Goal: Transaction & Acquisition: Purchase product/service

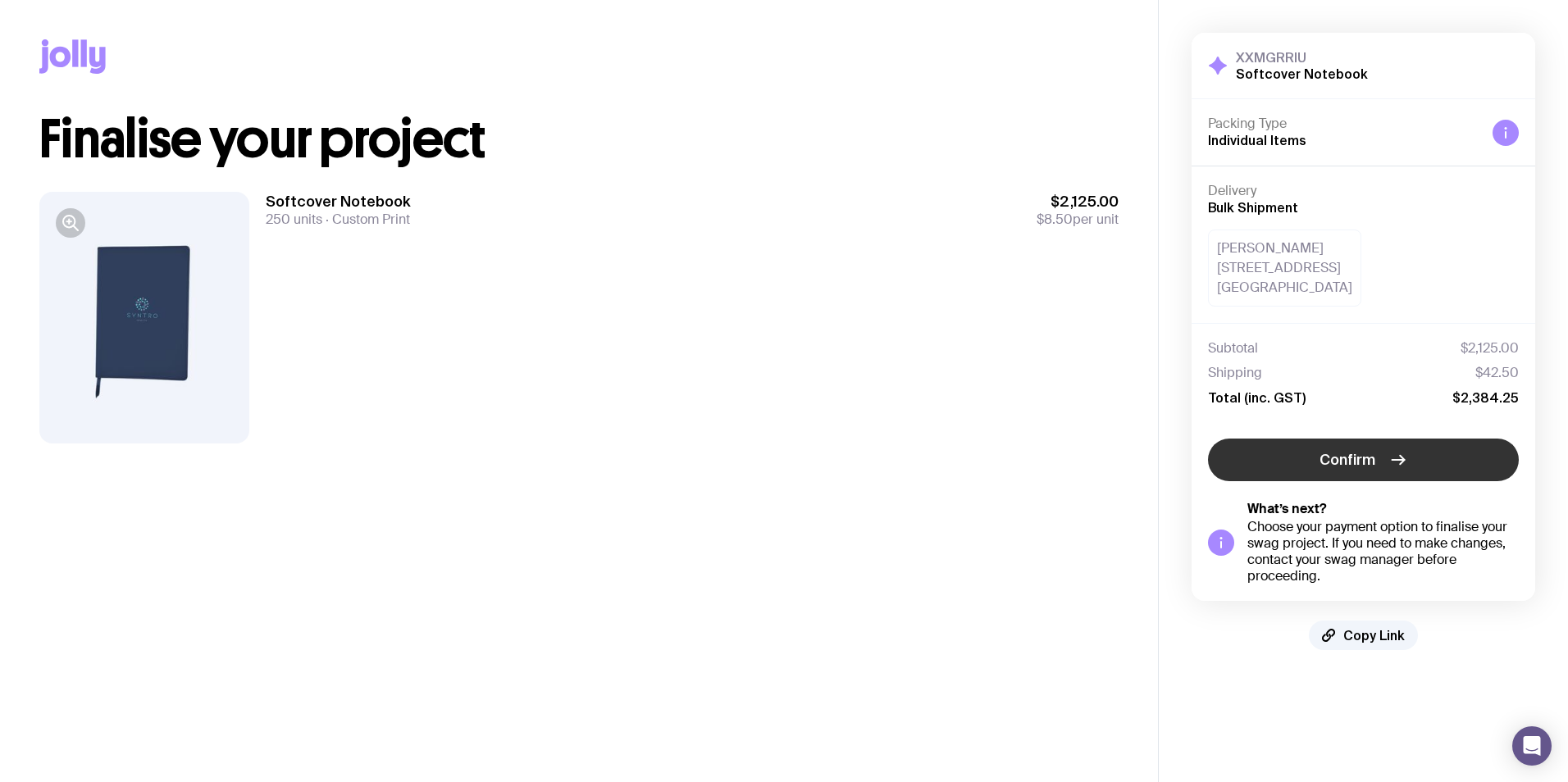
click at [1410, 464] on button "Confirm" at bounding box center [1363, 460] width 311 height 43
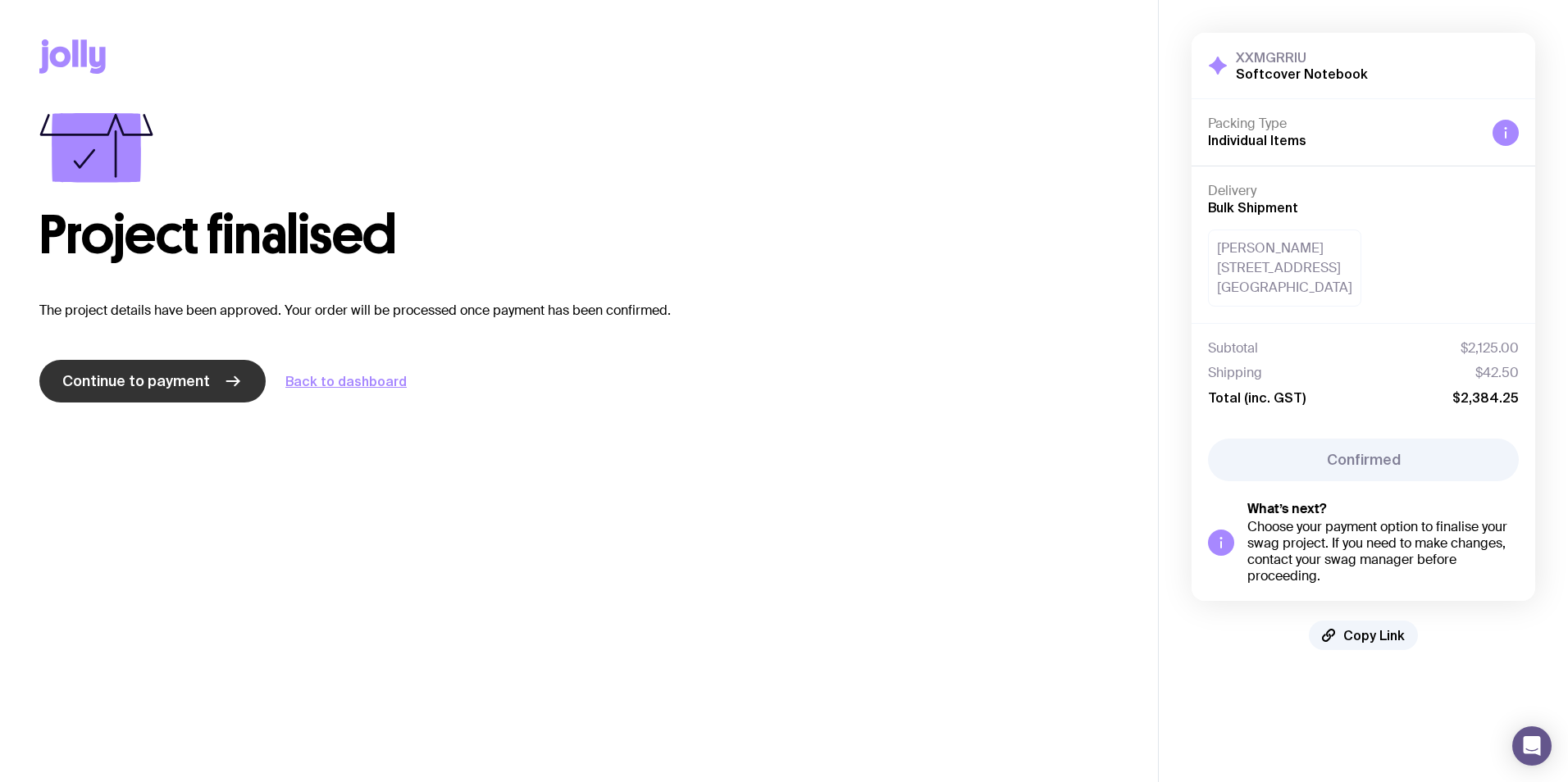
click at [181, 388] on span "Continue to payment" at bounding box center [136, 381] width 148 height 20
click at [196, 383] on span "Continue to payment" at bounding box center [136, 381] width 148 height 20
